Goal: Transaction & Acquisition: Purchase product/service

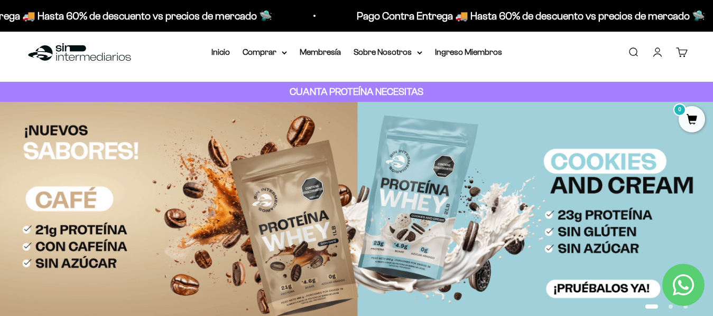
scroll to position [8, 0]
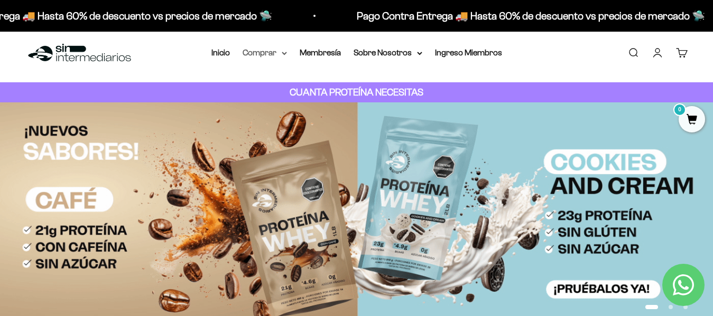
click at [273, 49] on summary "Comprar" at bounding box center [264, 53] width 44 height 14
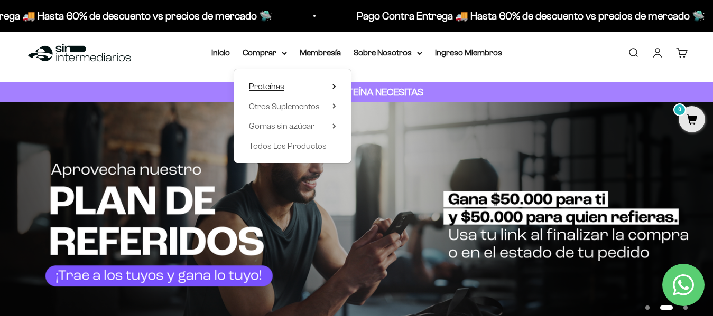
click at [268, 82] on span "Proteínas" at bounding box center [266, 86] width 35 height 9
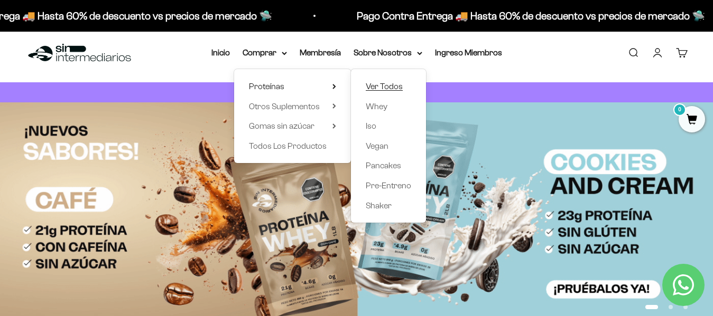
click at [377, 86] on span "Ver Todos" at bounding box center [384, 86] width 37 height 9
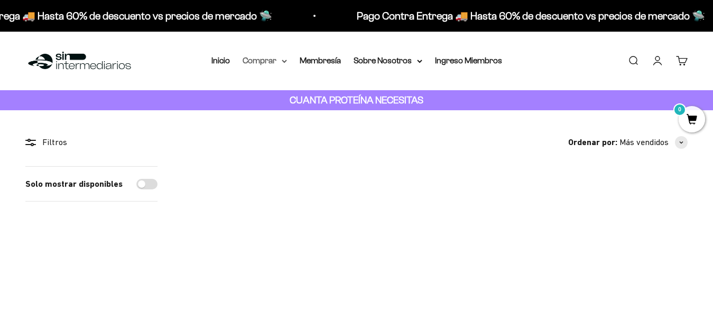
click at [269, 64] on summary "Comprar" at bounding box center [264, 61] width 44 height 14
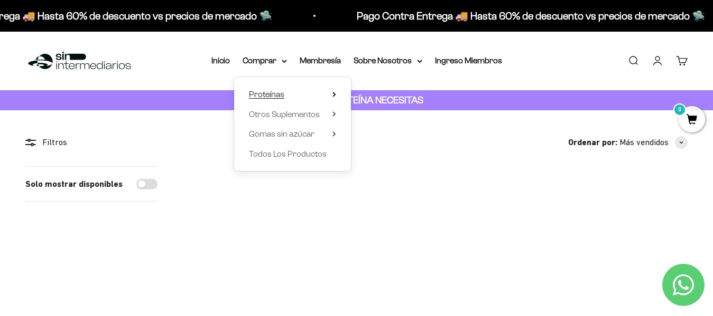
scroll to position [32, 0]
click at [338, 95] on div "Proteínas Ver Todos Whey Iso Vegan Shaker" at bounding box center [292, 124] width 117 height 94
click at [334, 95] on icon at bounding box center [334, 94] width 2 height 4
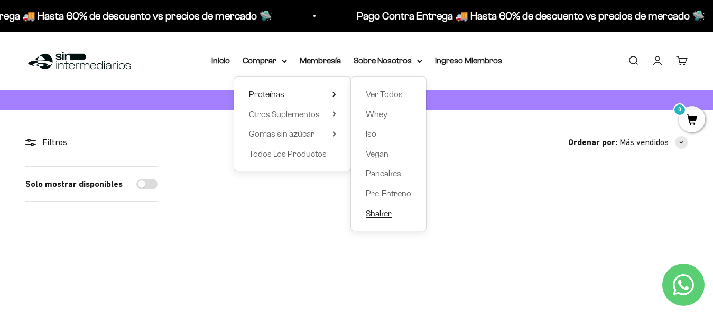
click at [373, 214] on span "Shaker" at bounding box center [379, 213] width 26 height 9
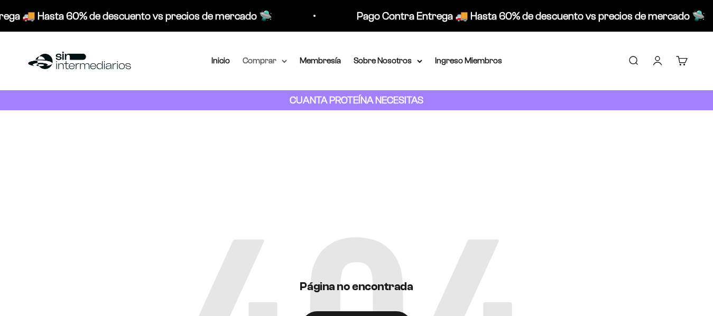
click at [274, 55] on summary "Comprar" at bounding box center [264, 61] width 44 height 14
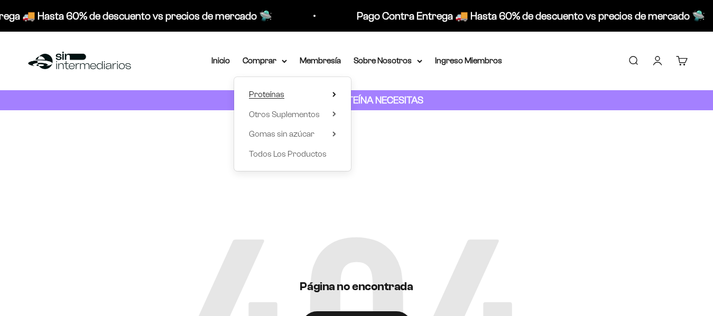
scroll to position [32, 0]
click at [310, 90] on summary "Proteínas" at bounding box center [292, 95] width 87 height 14
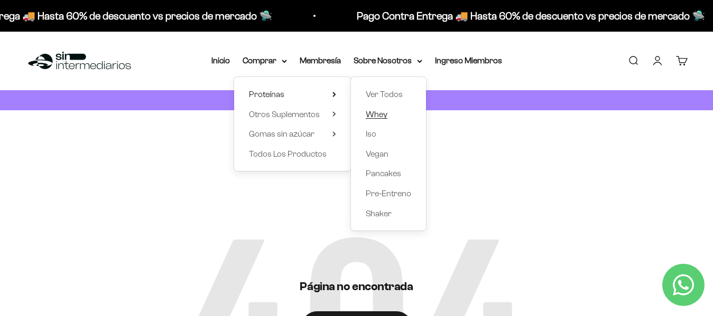
click at [378, 113] on span "Whey" at bounding box center [377, 114] width 22 height 9
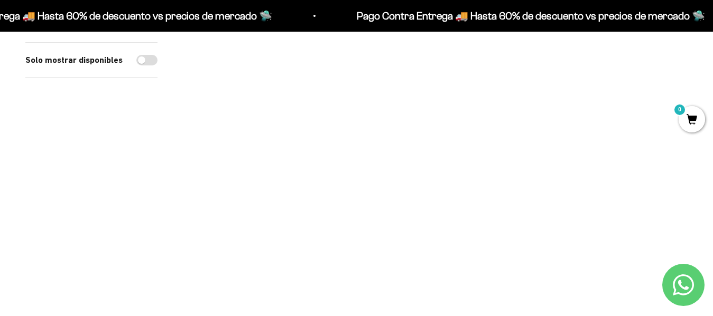
scroll to position [178, 0]
click at [602, 89] on img at bounding box center [608, 69] width 160 height 160
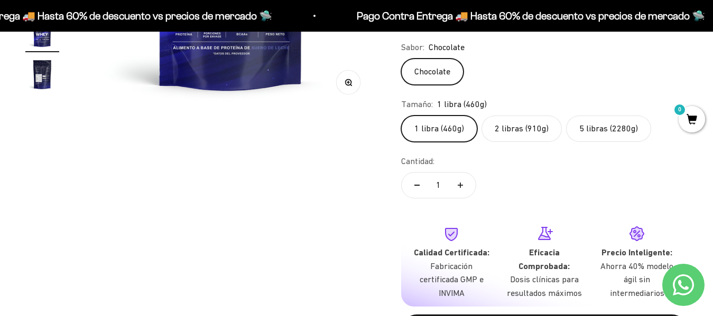
scroll to position [318, 0]
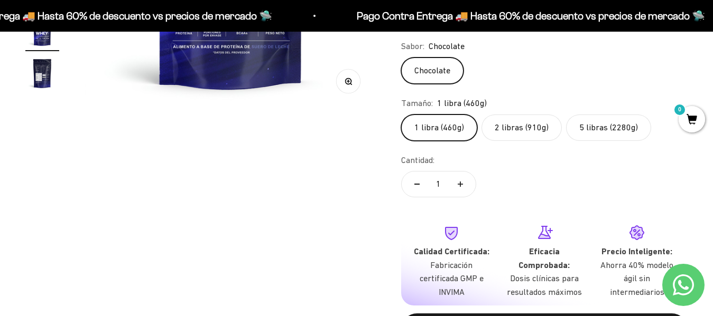
click at [507, 132] on label "2 libras (910g)" at bounding box center [521, 128] width 80 height 26
click at [401, 115] on input "2 libras (910g)" at bounding box center [400, 114] width 1 height 1
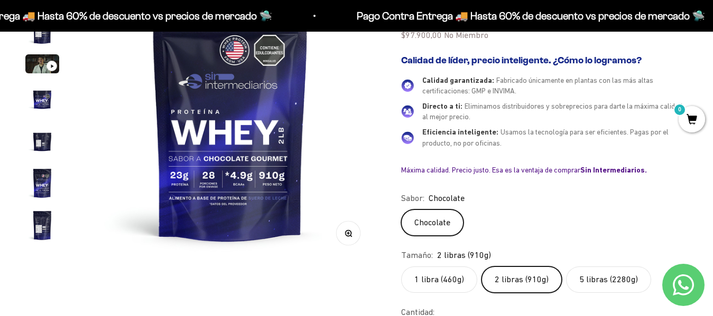
scroll to position [228, 0]
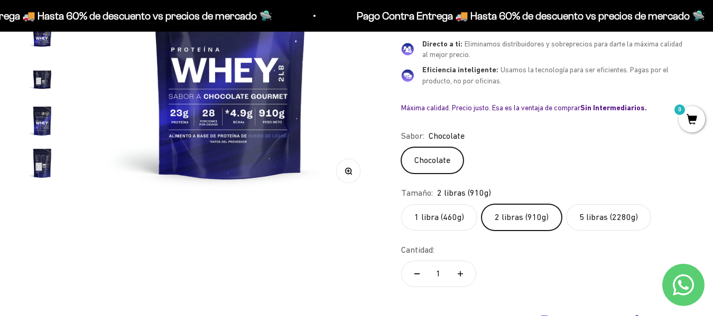
click at [423, 213] on label "1 libra (460g)" at bounding box center [439, 217] width 76 height 26
click at [401, 204] on input "1 libra (460g)" at bounding box center [400, 204] width 1 height 1
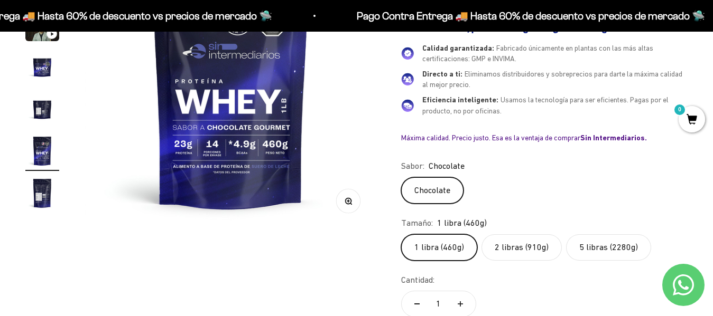
scroll to position [198, 0]
click at [589, 250] on label "5 libras (2280g)" at bounding box center [608, 248] width 85 height 26
click at [401, 235] on input "5 libras (2280g)" at bounding box center [400, 234] width 1 height 1
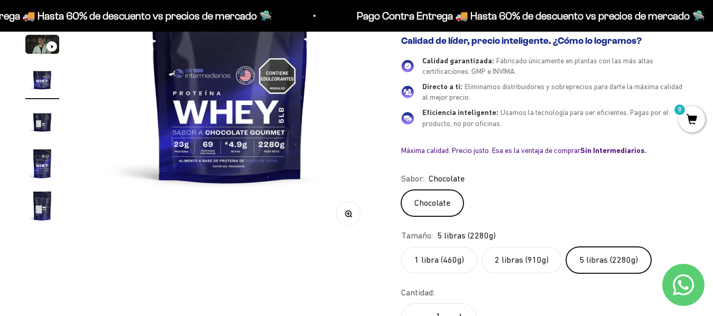
scroll to position [189, 0]
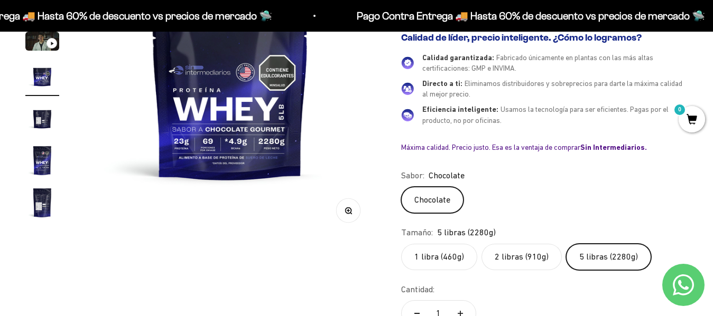
click at [516, 257] on label "2 libras (910g)" at bounding box center [521, 257] width 80 height 26
click at [401, 244] on input "2 libras (910g)" at bounding box center [400, 244] width 1 height 1
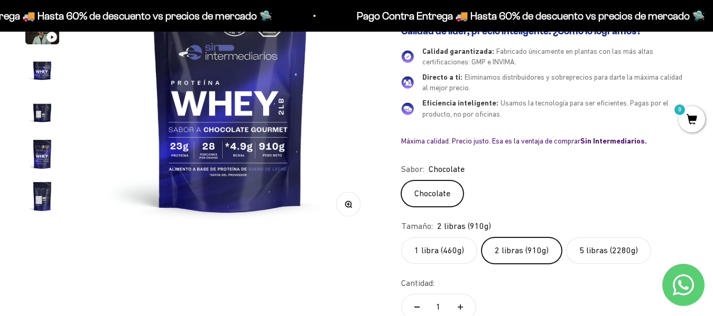
scroll to position [198, 0]
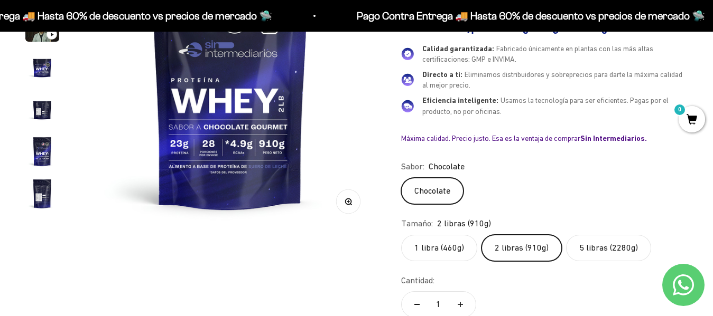
click at [427, 238] on label "1 libra (460g)" at bounding box center [439, 248] width 76 height 26
click at [401, 235] on input "1 libra (460g)" at bounding box center [400, 235] width 1 height 1
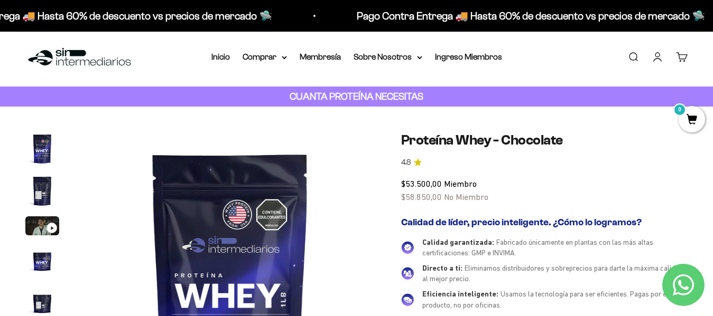
scroll to position [2, 0]
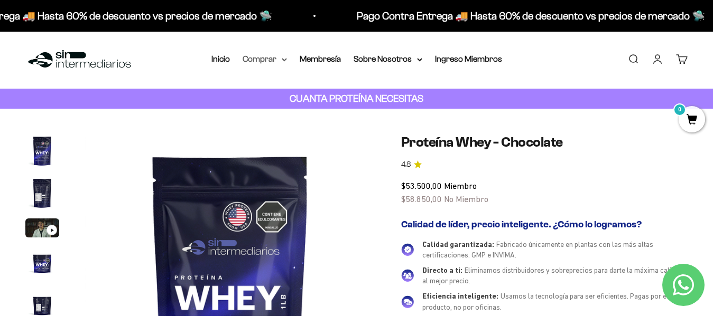
click at [269, 62] on summary "Comprar" at bounding box center [264, 59] width 44 height 14
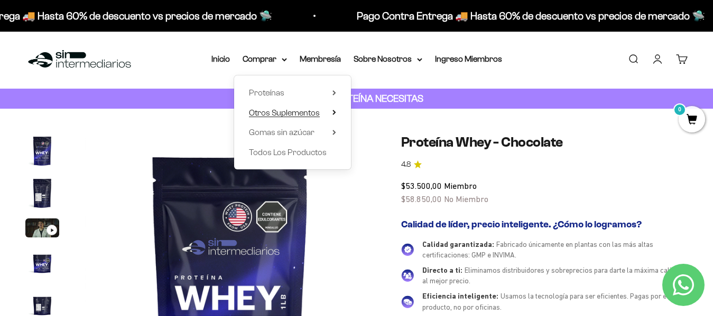
click at [332, 112] on summary "Otros Suplementos" at bounding box center [292, 113] width 87 height 14
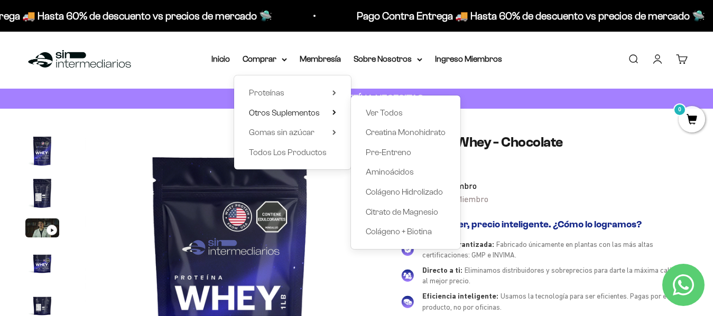
click at [591, 146] on h1 "Proteína Whey - Chocolate" at bounding box center [544, 142] width 286 height 16
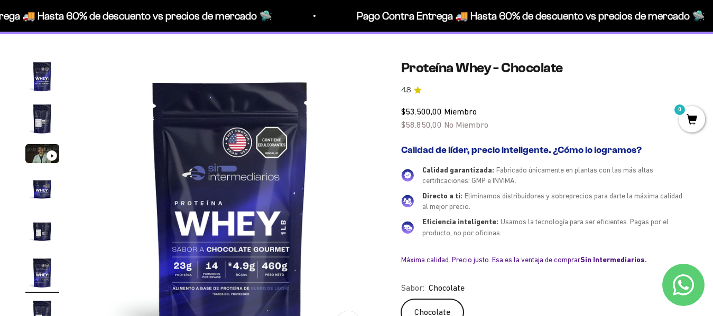
scroll to position [78, 0]
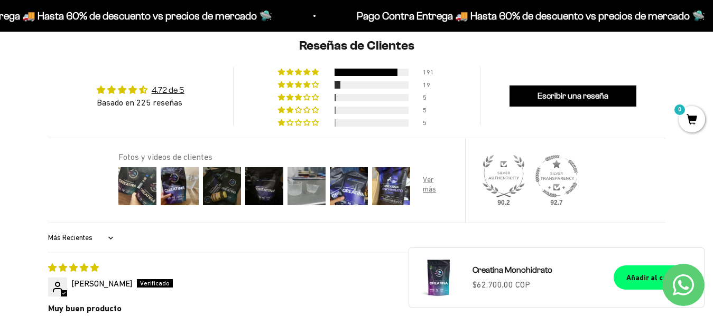
scroll to position [891, 0]
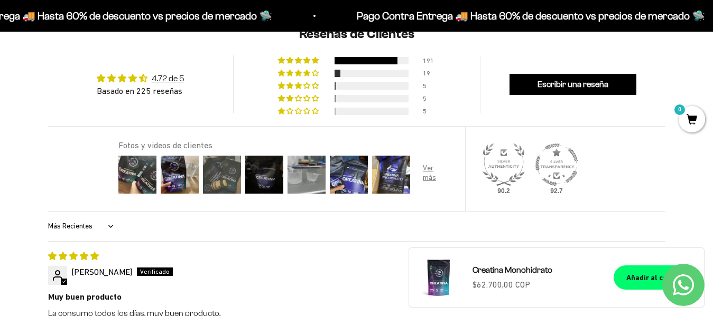
click at [211, 175] on img at bounding box center [222, 175] width 42 height 42
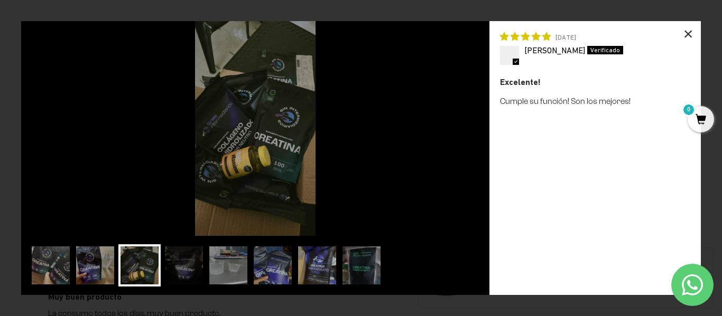
click at [686, 30] on div "×" at bounding box center [687, 33] width 25 height 25
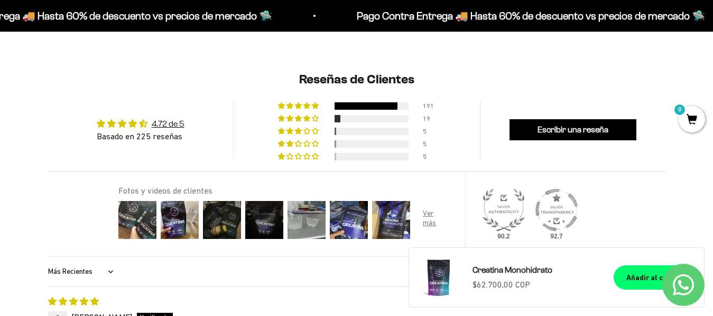
scroll to position [845, 0]
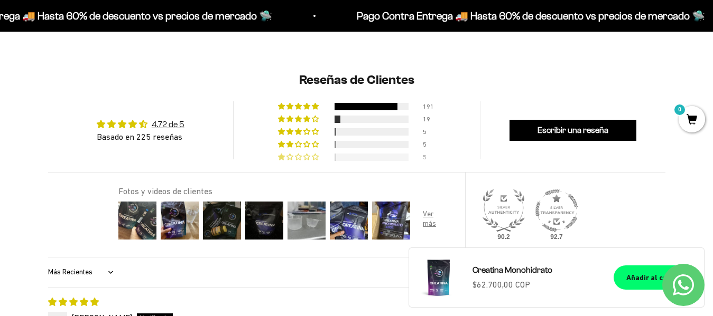
click at [297, 154] on span "2% (5) reviews with 1 star rating" at bounding box center [299, 157] width 8 height 6
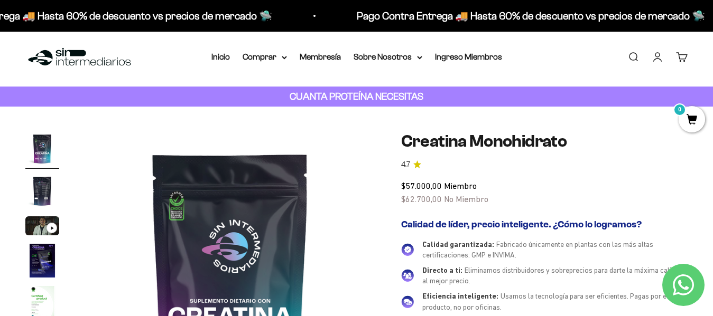
scroll to position [0, 0]
